Goal: Answer question/provide support

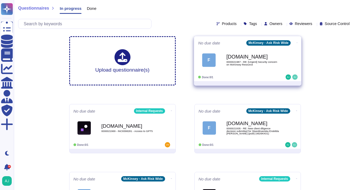
click at [256, 77] on div "Done: 0/1" at bounding box center [231, 76] width 66 height 5
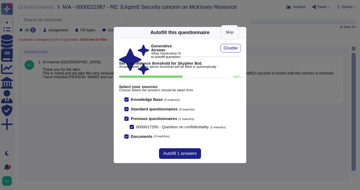
click at [243, 32] on icon at bounding box center [243, 32] width 0 height 0
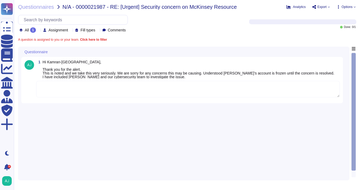
click at [59, 89] on textarea at bounding box center [187, 89] width 303 height 16
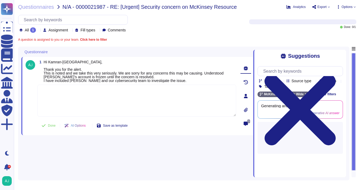
paste textarea "Thank you for contacting our Ask Risk (via Cybersecurity) and for flagging the …"
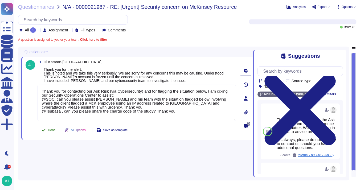
type textarea "Thank you for contacting our Ask Risk (via Cybersecurity) and for flagging the …"
click at [49, 129] on span "Done" at bounding box center [52, 129] width 8 height 3
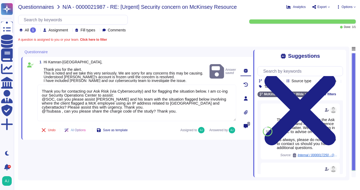
click at [40, 7] on span "Questionnaires" at bounding box center [36, 6] width 36 height 5
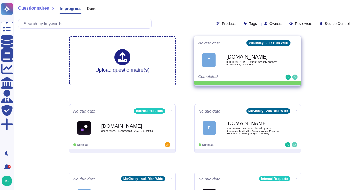
click at [296, 43] on icon at bounding box center [296, 43] width 1 height 0
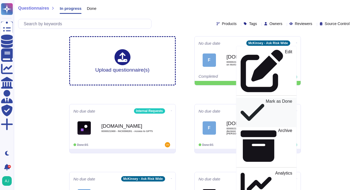
click at [267, 99] on p "Mark as Done" at bounding box center [278, 112] width 27 height 27
